Goal: Task Accomplishment & Management: Manage account settings

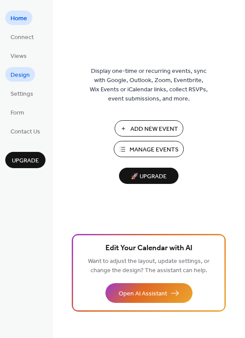
click at [18, 71] on span "Design" at bounding box center [20, 75] width 19 height 9
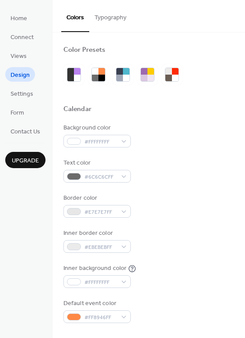
click at [109, 24] on button "Typography" at bounding box center [110, 15] width 43 height 31
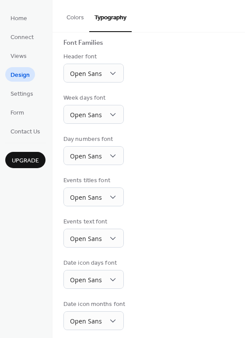
scroll to position [64, 0]
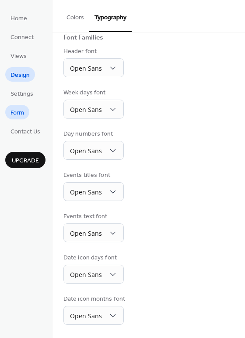
click at [21, 113] on span "Form" at bounding box center [18, 112] width 14 height 9
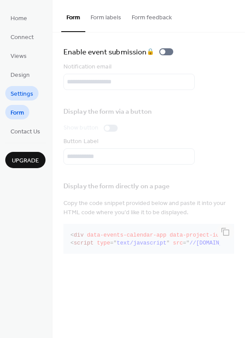
click at [20, 87] on link "Settings" at bounding box center [21, 93] width 33 height 14
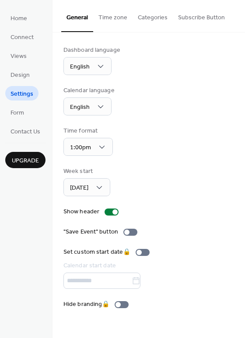
click at [120, 18] on button "Time zone" at bounding box center [112, 15] width 39 height 31
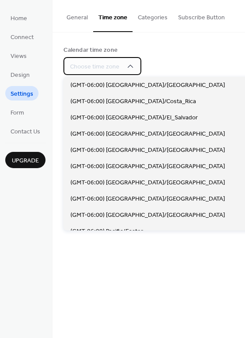
scroll to position [482, 0]
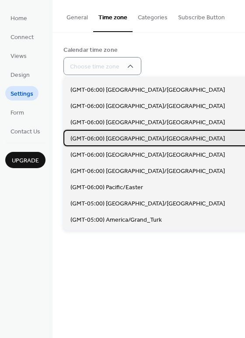
click at [122, 137] on span "(GMT-06:00) [GEOGRAPHIC_DATA]/[GEOGRAPHIC_DATA]" at bounding box center [148, 138] width 155 height 9
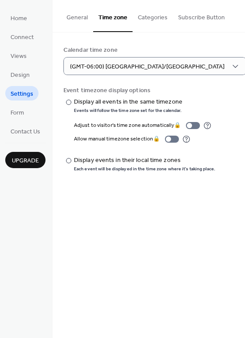
click at [130, 195] on div "General Time zone Categories Subscribe Button Dashboard language English Calend…" at bounding box center [149, 169] width 193 height 338
click at [151, 12] on button "Categories" at bounding box center [153, 15] width 40 height 31
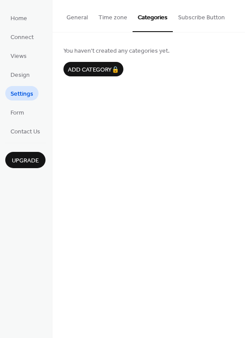
click at [179, 14] on button "Subscribe Button" at bounding box center [201, 15] width 57 height 31
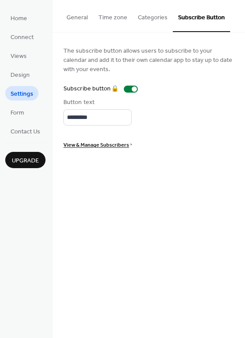
drag, startPoint x: 58, startPoint y: 47, endPoint x: 48, endPoint y: 57, distance: 14.0
click at [19, 57] on span "Views" at bounding box center [19, 56] width 16 height 9
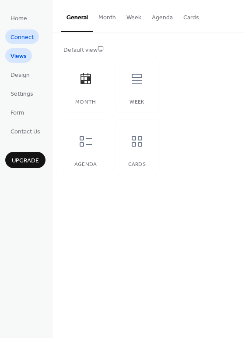
click at [34, 38] on link "Connect" at bounding box center [22, 36] width 34 height 14
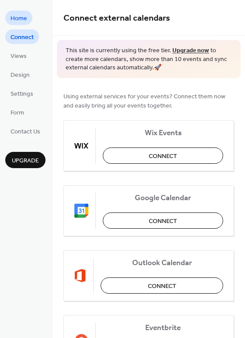
click at [18, 23] on span "Home" at bounding box center [19, 18] width 17 height 9
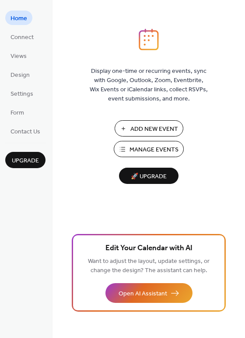
click at [146, 149] on span "Manage Events" at bounding box center [154, 149] width 49 height 9
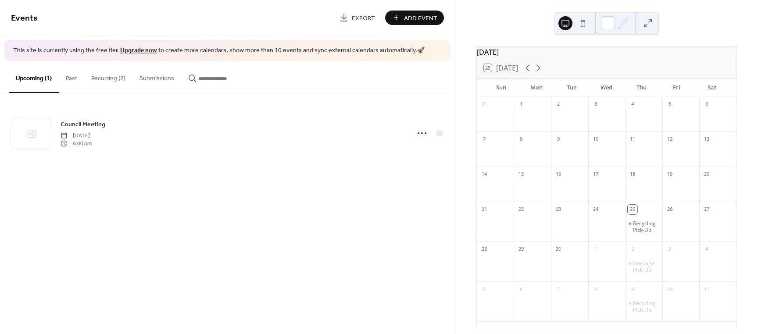
click at [116, 75] on button "Recurring (2)" at bounding box center [108, 76] width 48 height 31
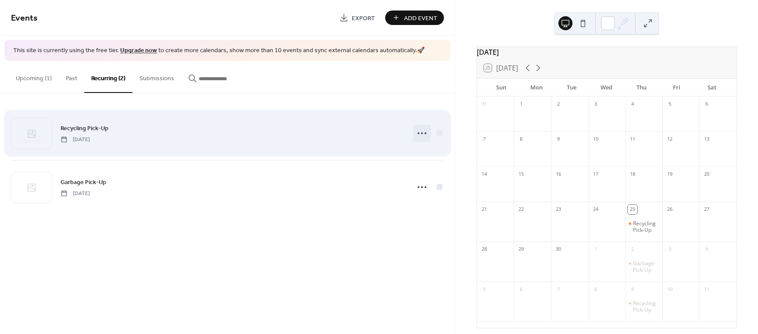
click at [423, 133] on icon at bounding box center [422, 133] width 14 height 14
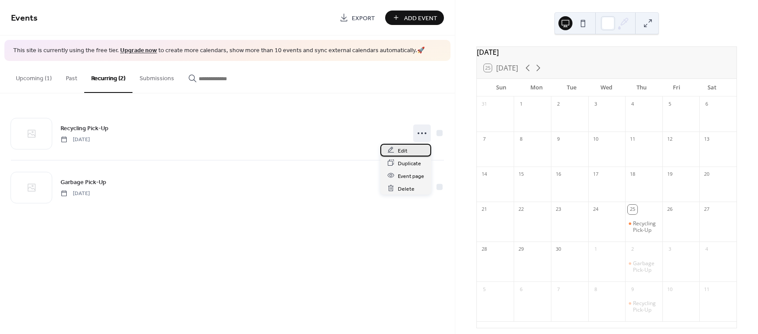
click at [404, 153] on span "Edit" at bounding box center [403, 150] width 10 height 9
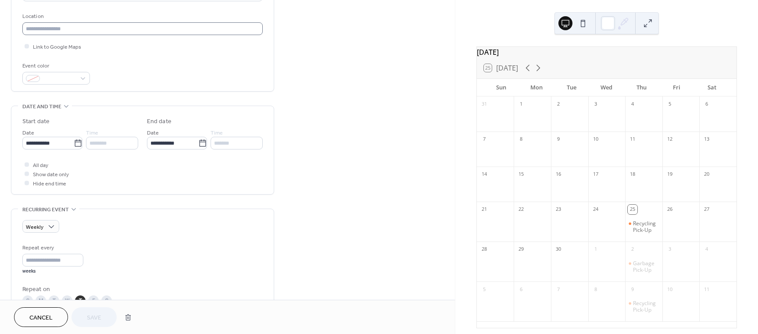
scroll to position [219, 0]
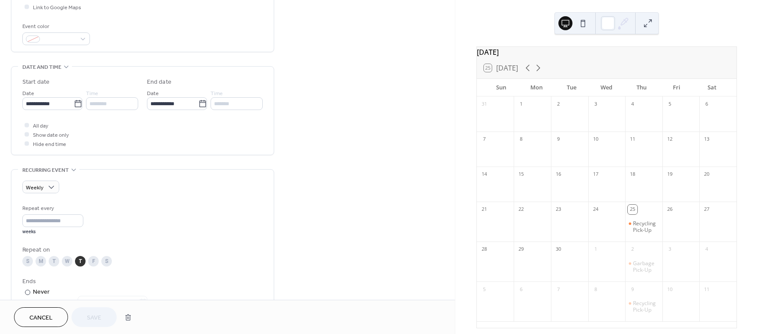
click at [81, 28] on div "Event color" at bounding box center [55, 26] width 66 height 9
click at [80, 41] on div at bounding box center [56, 38] width 68 height 13
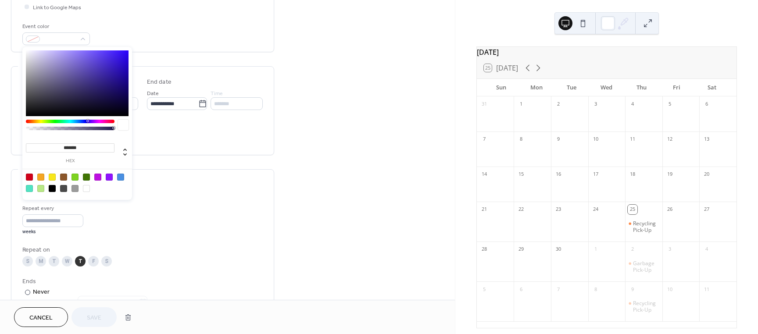
click at [121, 177] on div at bounding box center [120, 177] width 7 height 7
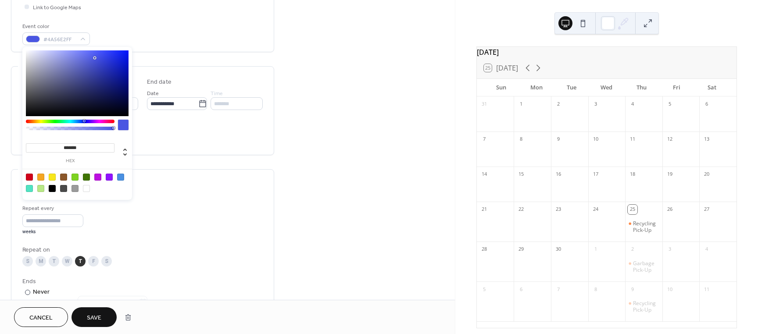
drag, startPoint x: 78, startPoint y: 120, endPoint x: 84, endPoint y: 121, distance: 6.3
click at [84, 121] on div at bounding box center [84, 121] width 3 height 3
type input "*******"
drag, startPoint x: 92, startPoint y: 58, endPoint x: 112, endPoint y: 55, distance: 20.0
click at [112, 55] on div at bounding box center [77, 83] width 103 height 66
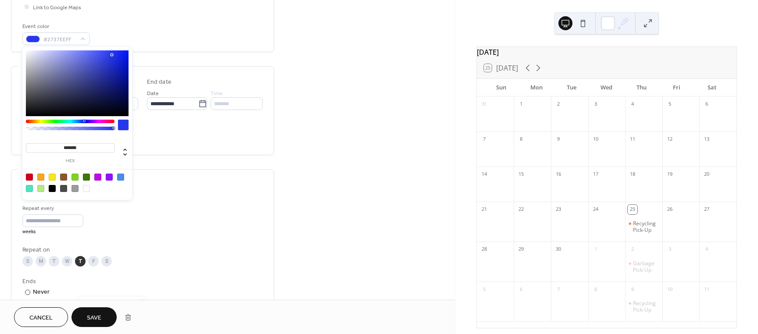
click at [163, 145] on div "All day Show date only Hide end time" at bounding box center [142, 135] width 240 height 28
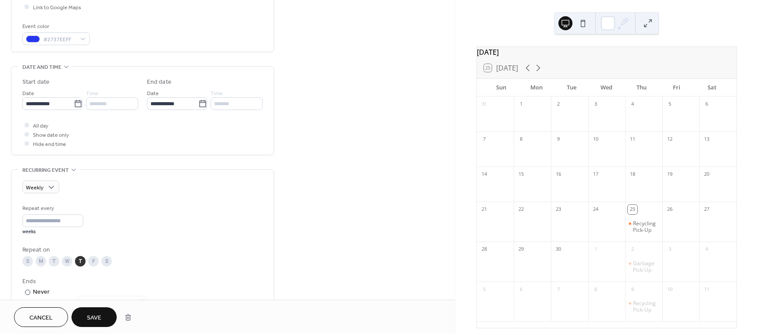
click at [93, 314] on span "Save" at bounding box center [94, 317] width 14 height 9
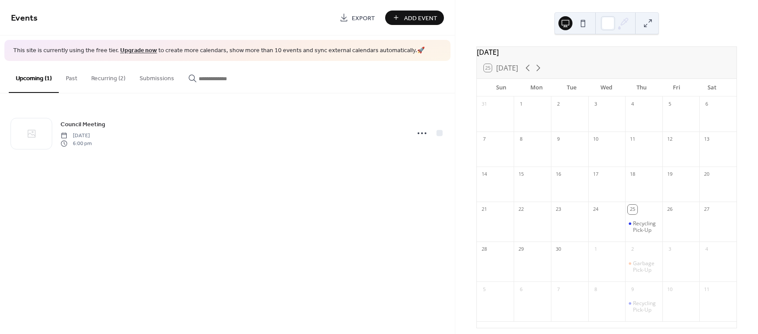
click at [124, 71] on button "Recurring (2)" at bounding box center [108, 76] width 48 height 31
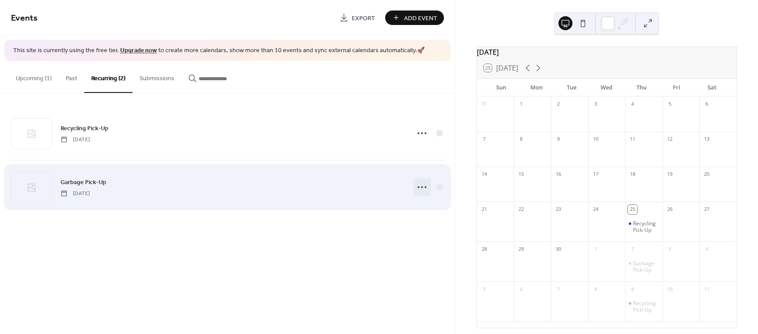
click at [421, 190] on icon at bounding box center [422, 187] width 14 height 14
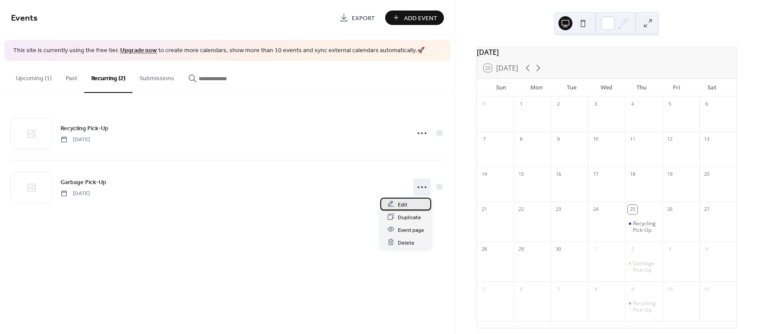
click at [417, 204] on div "Edit" at bounding box center [405, 204] width 51 height 13
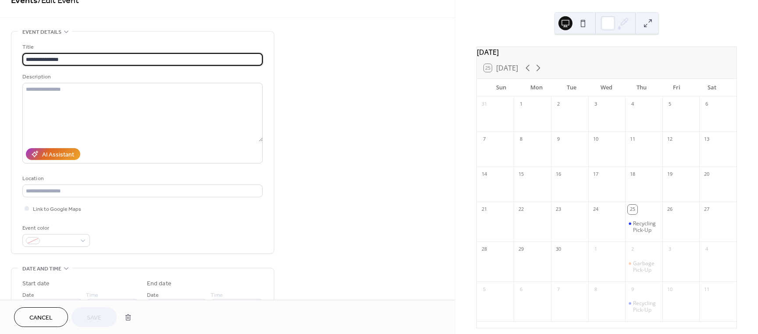
scroll to position [175, 0]
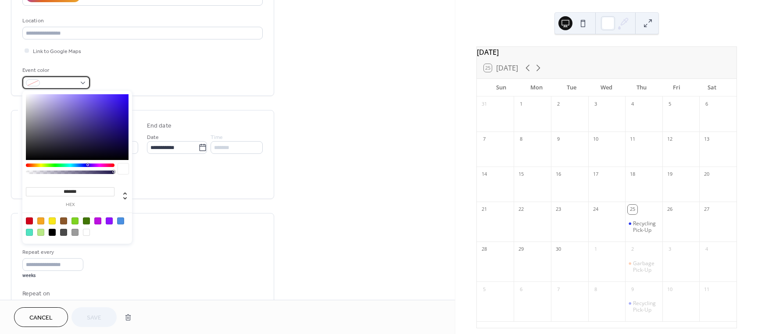
click at [85, 85] on div at bounding box center [56, 82] width 68 height 13
type input "*******"
click at [124, 157] on div at bounding box center [77, 127] width 103 height 66
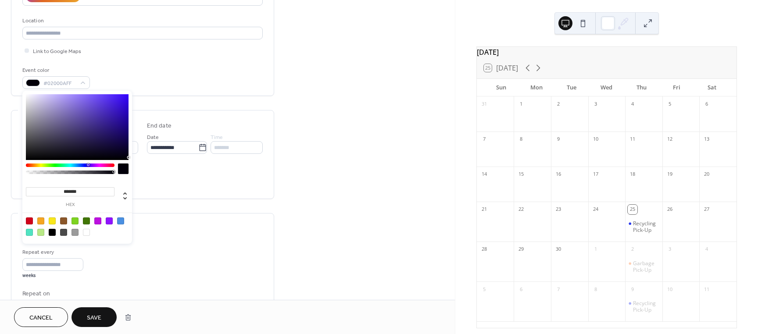
click at [103, 315] on button "Save" at bounding box center [93, 317] width 45 height 20
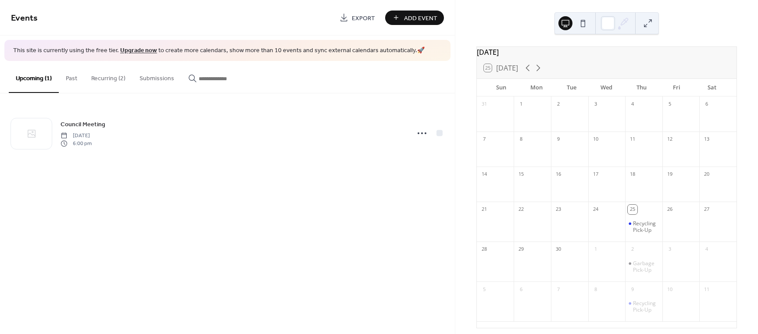
drag, startPoint x: 594, startPoint y: 206, endPoint x: 384, endPoint y: 242, distance: 213.3
click at [384, 241] on div "Events Export Add Event This site is currently using the free tier. Upgrade now…" at bounding box center [227, 167] width 455 height 334
